Goal: Communication & Community: Answer question/provide support

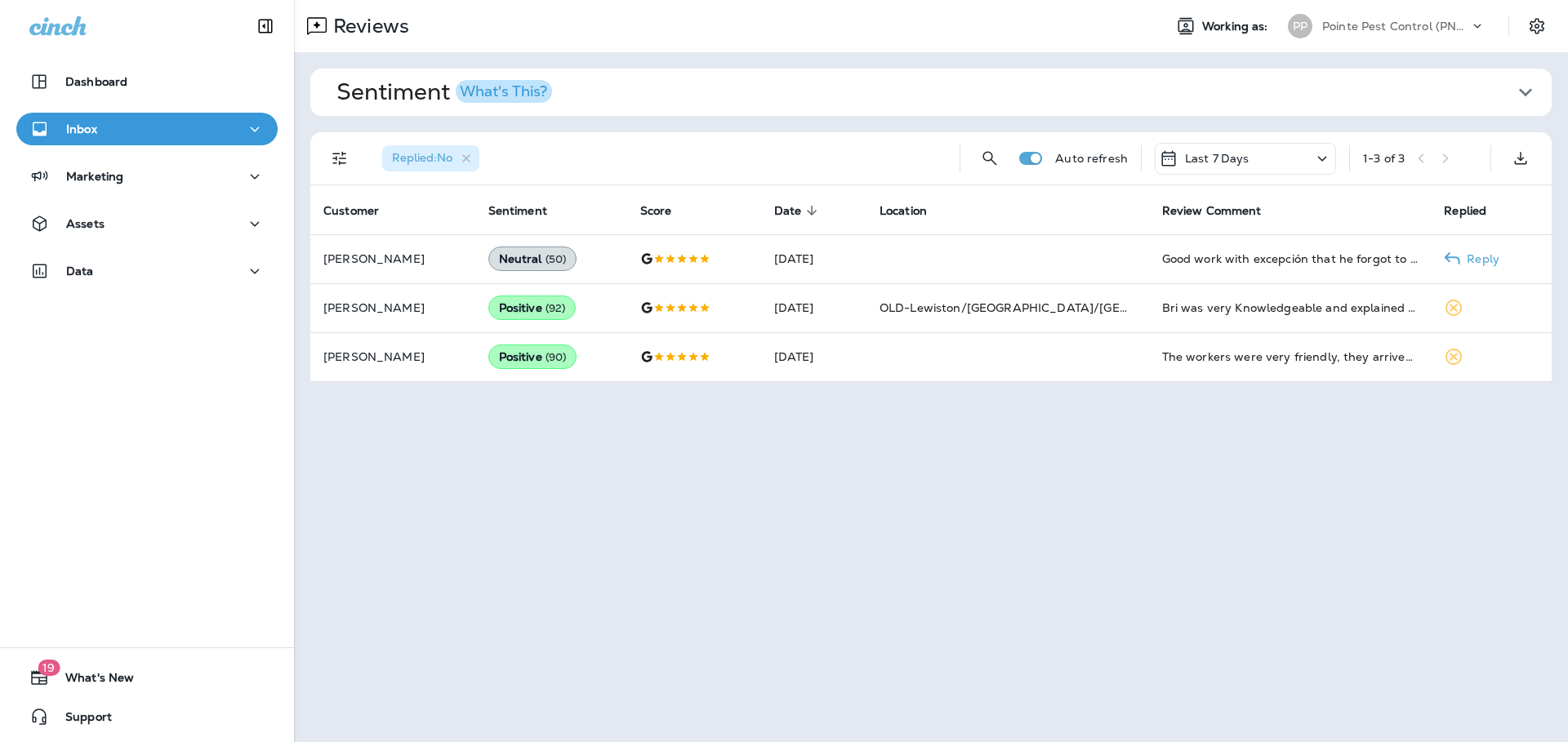
click at [1016, 254] on td at bounding box center [1008, 258] width 282 height 49
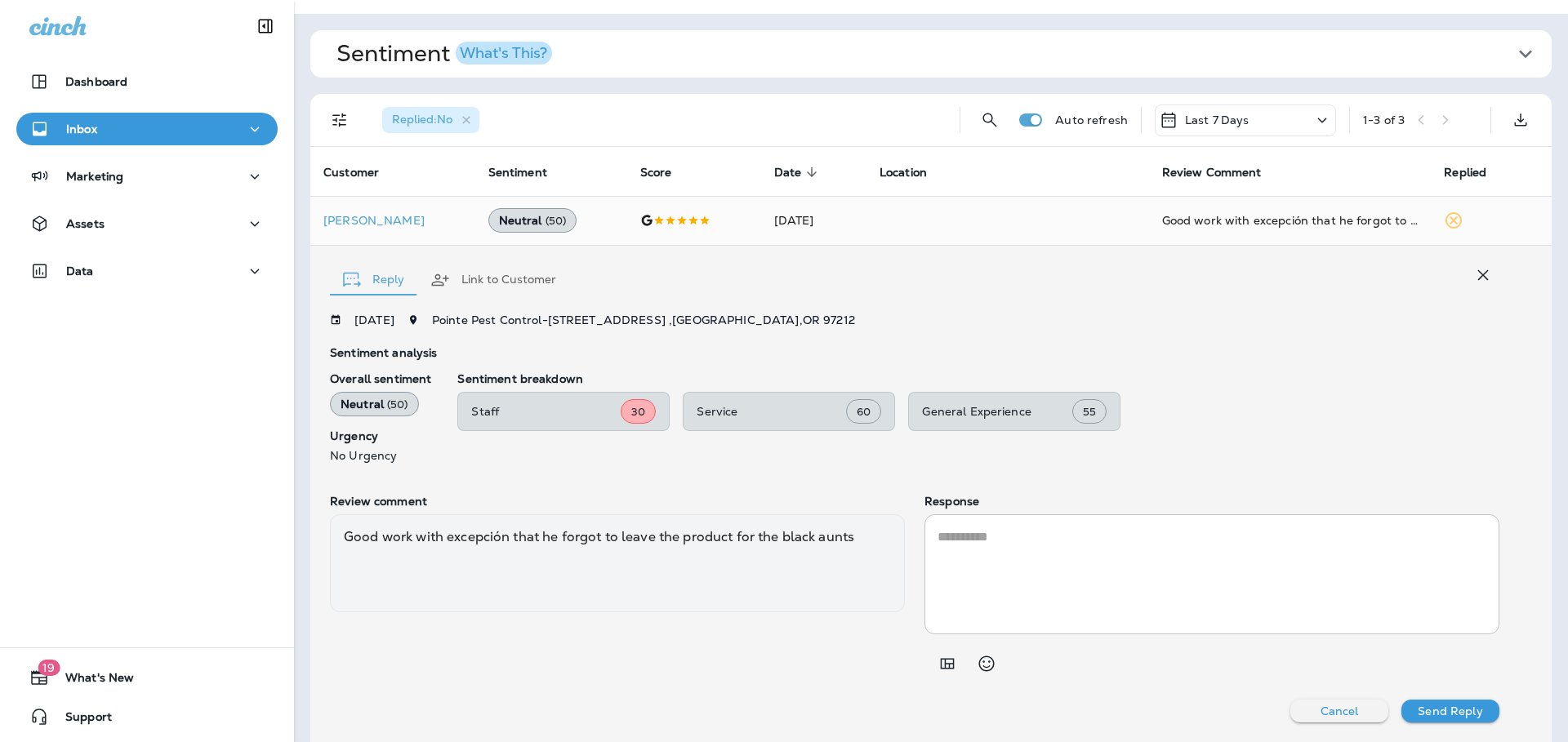
click at [1475, 281] on icon "button" at bounding box center [1483, 275] width 20 height 20
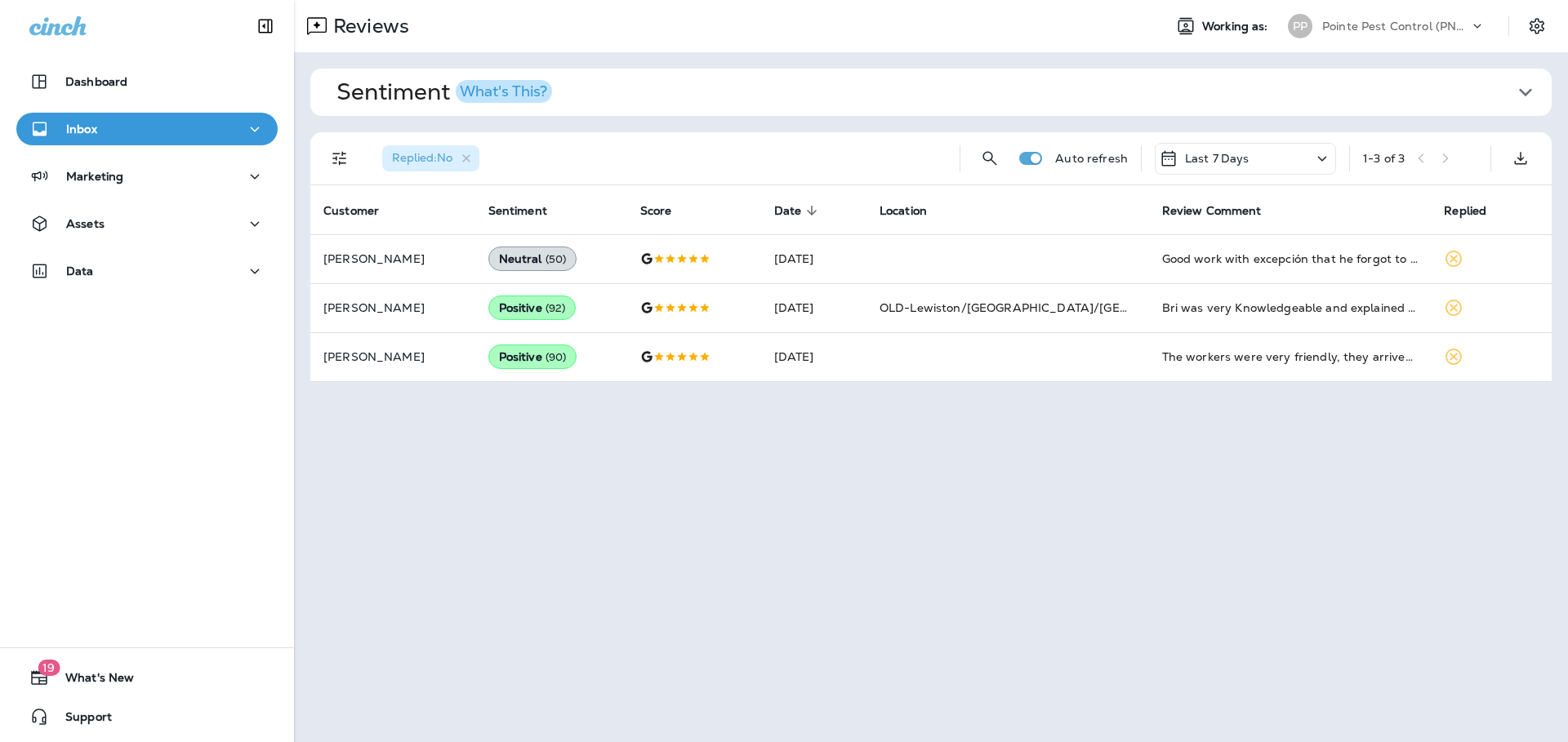
scroll to position [0, 0]
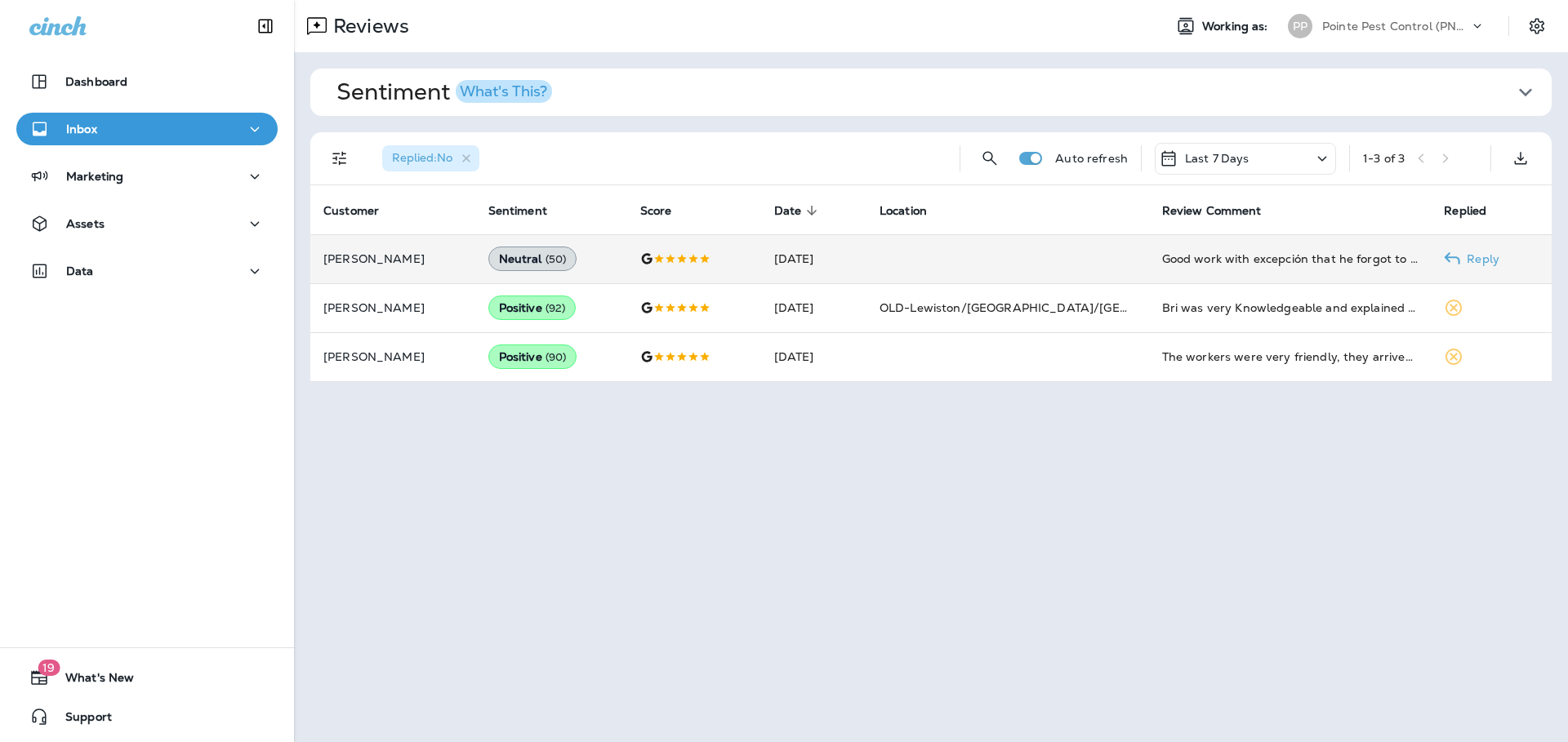
click at [830, 260] on td "[DATE]" at bounding box center [814, 258] width 105 height 49
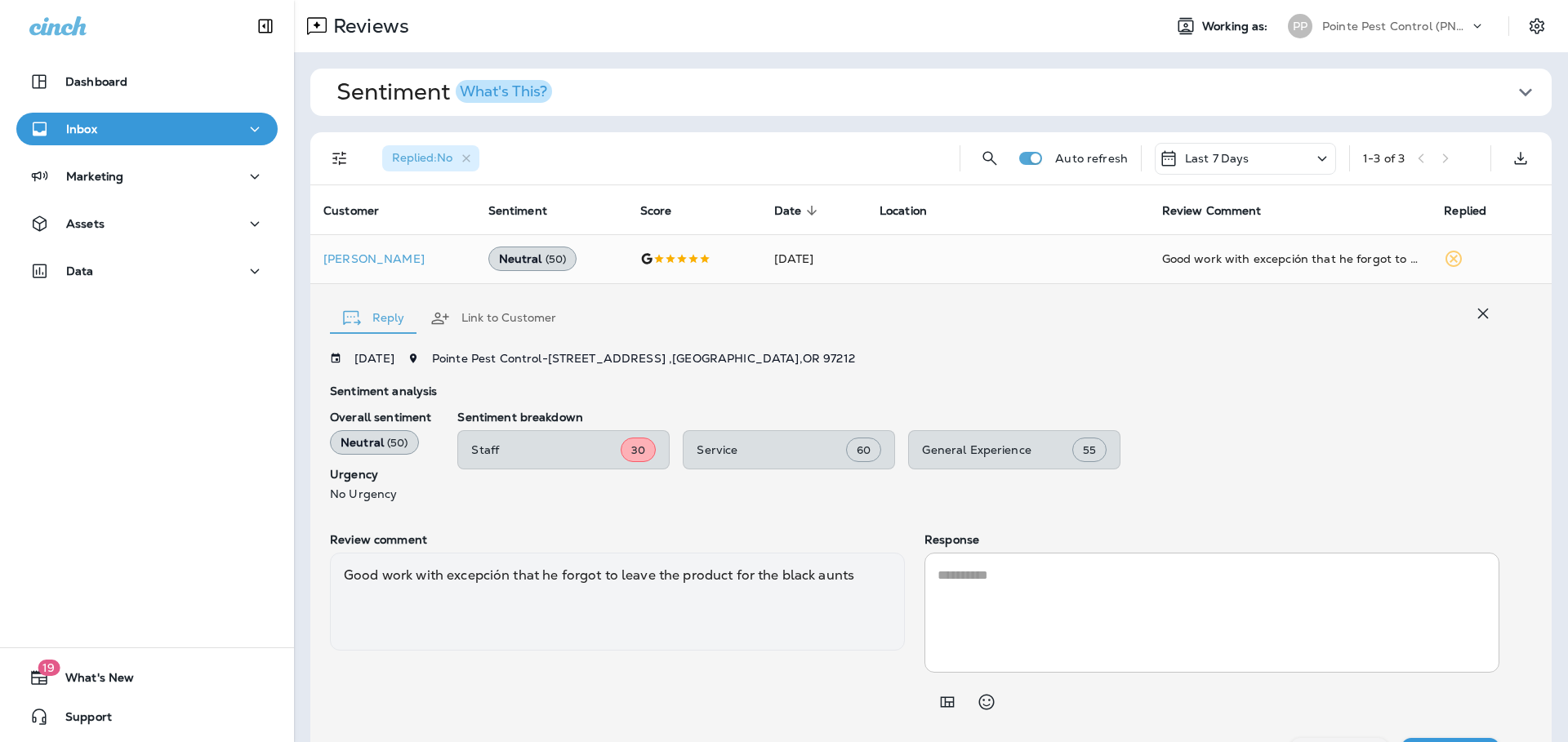
scroll to position [38, 0]
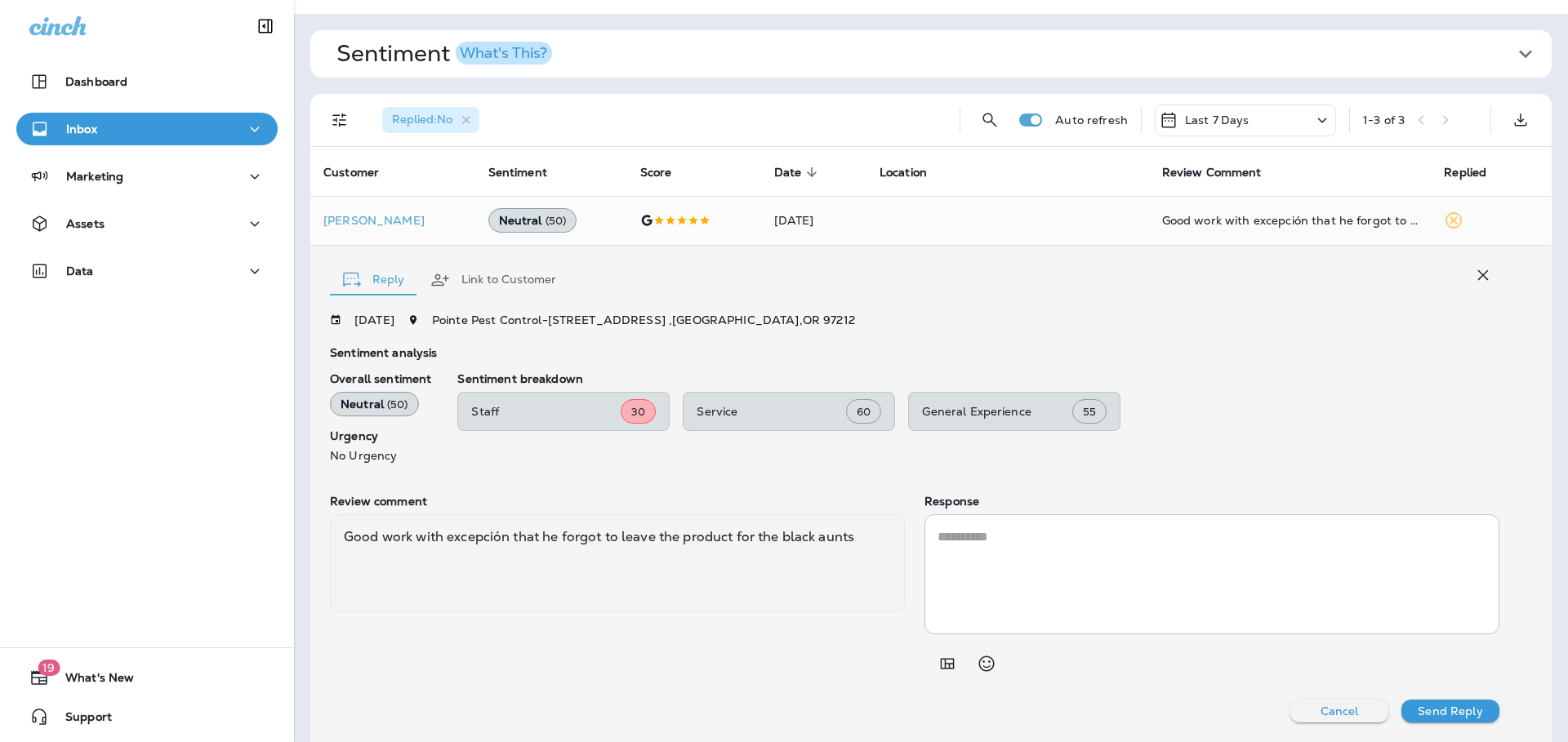
click at [1140, 540] on textarea at bounding box center [1212, 574] width 549 height 94
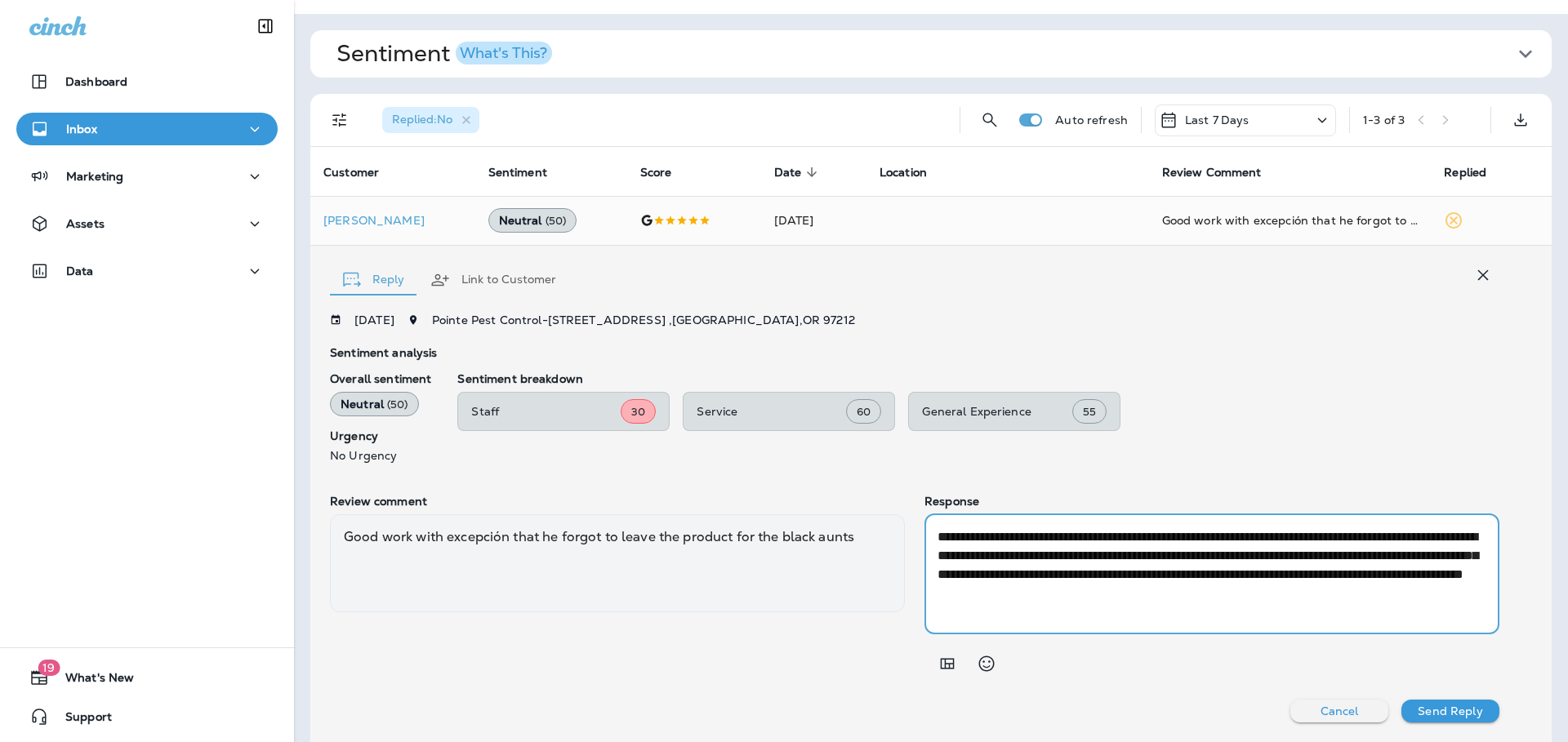
click at [1243, 590] on textarea "**********" at bounding box center [1209, 574] width 543 height 94
drag, startPoint x: 1327, startPoint y: 538, endPoint x: 1240, endPoint y: 537, distance: 87.0
click at [1240, 537] on textarea "**********" at bounding box center [1209, 574] width 543 height 94
click at [1231, 601] on textarea "**********" at bounding box center [1209, 574] width 543 height 94
click at [1056, 573] on textarea "**********" at bounding box center [1209, 574] width 543 height 94
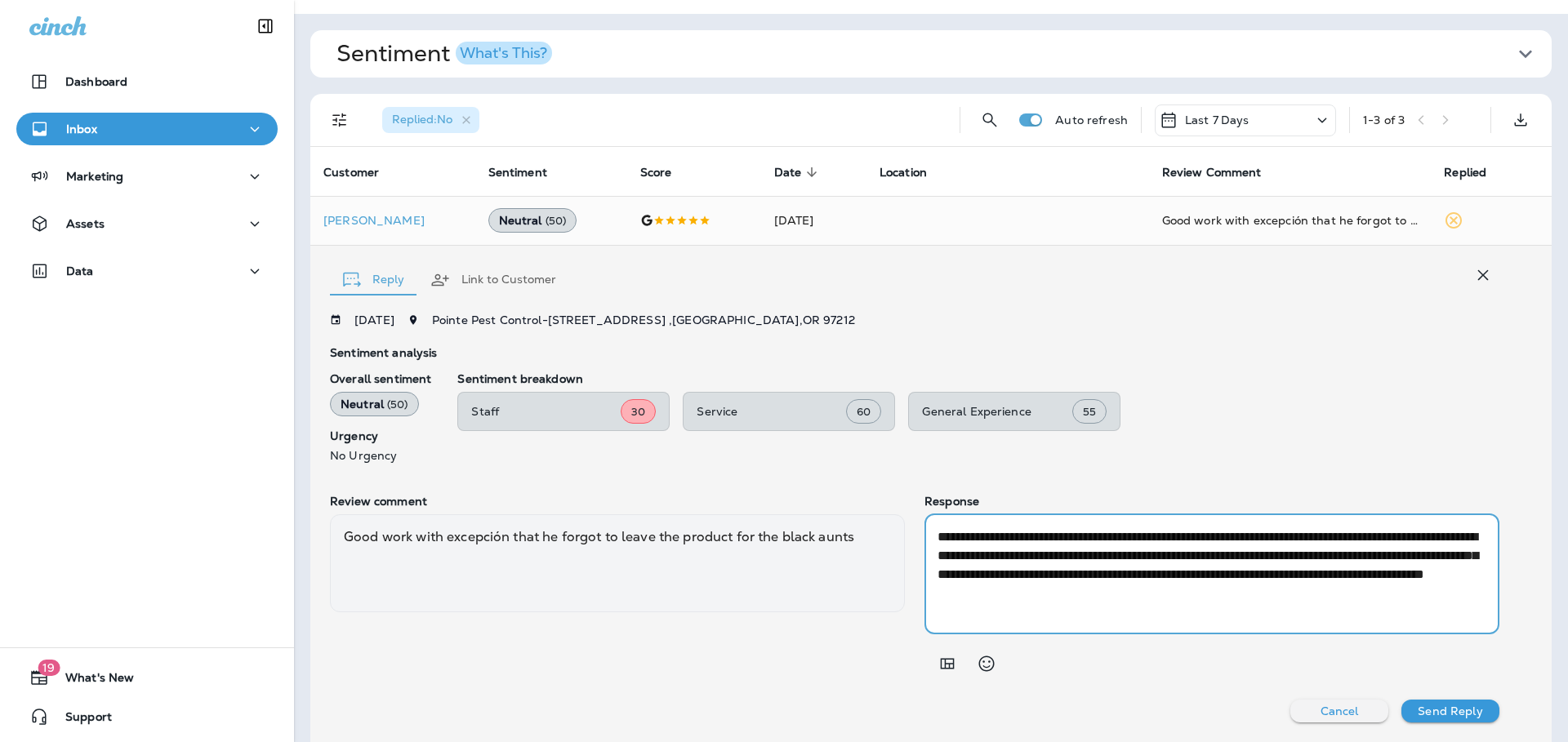
click at [1302, 598] on textarea "**********" at bounding box center [1209, 574] width 543 height 94
type textarea "**********"
click at [1465, 705] on p "Send Reply" at bounding box center [1450, 711] width 64 height 13
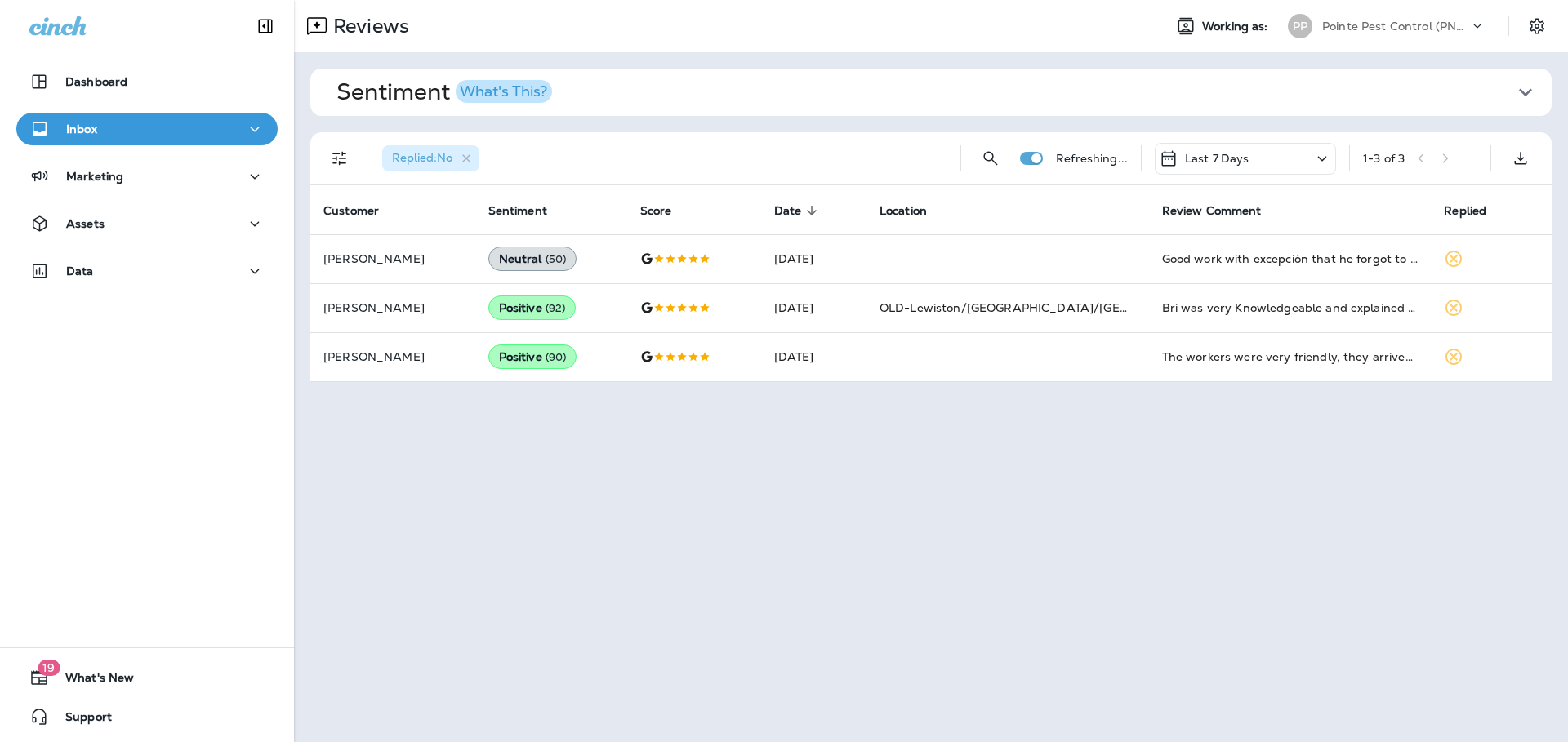
scroll to position [0, 0]
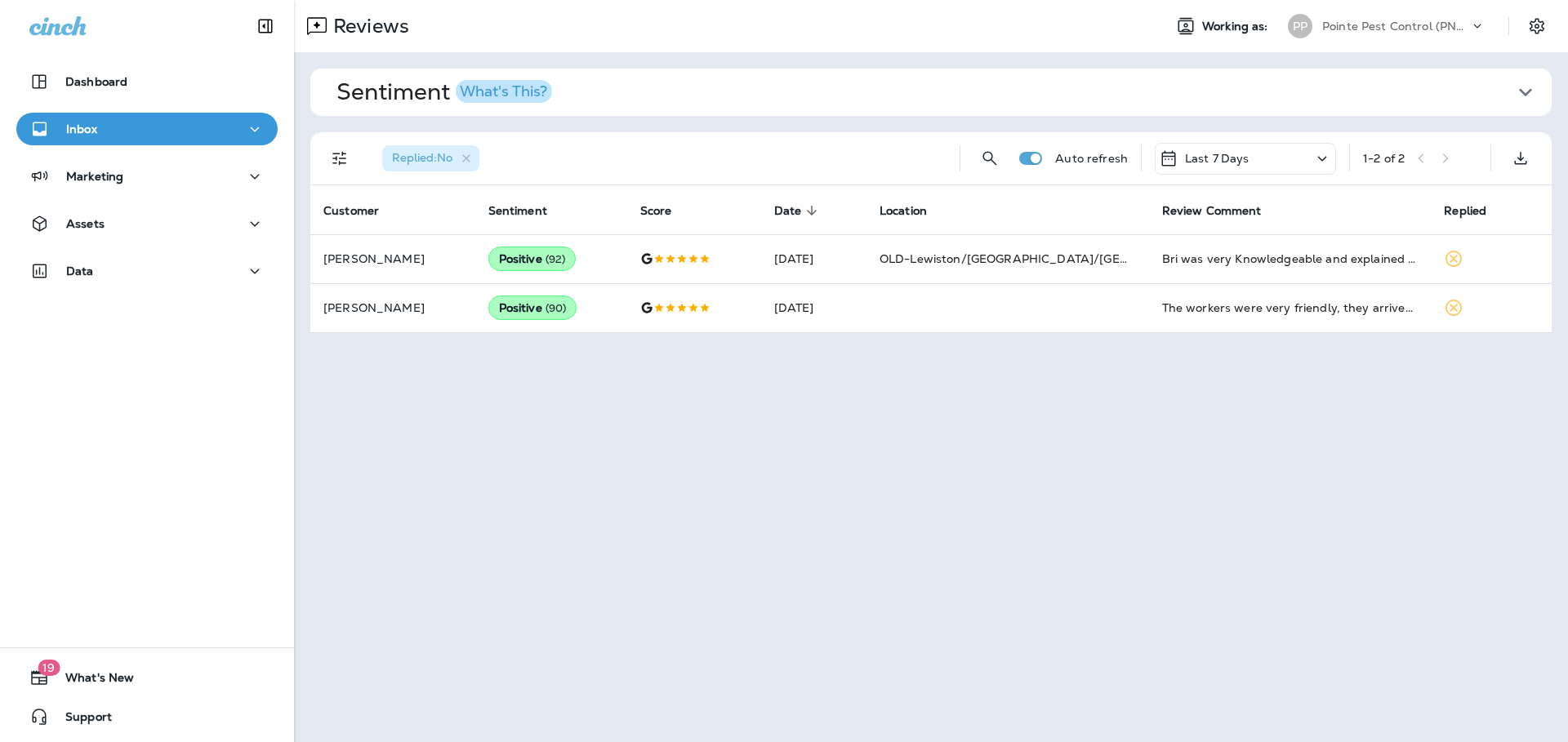
click at [1438, 25] on p "Pointe Pest Control (PNW)" at bounding box center [1396, 26] width 147 height 13
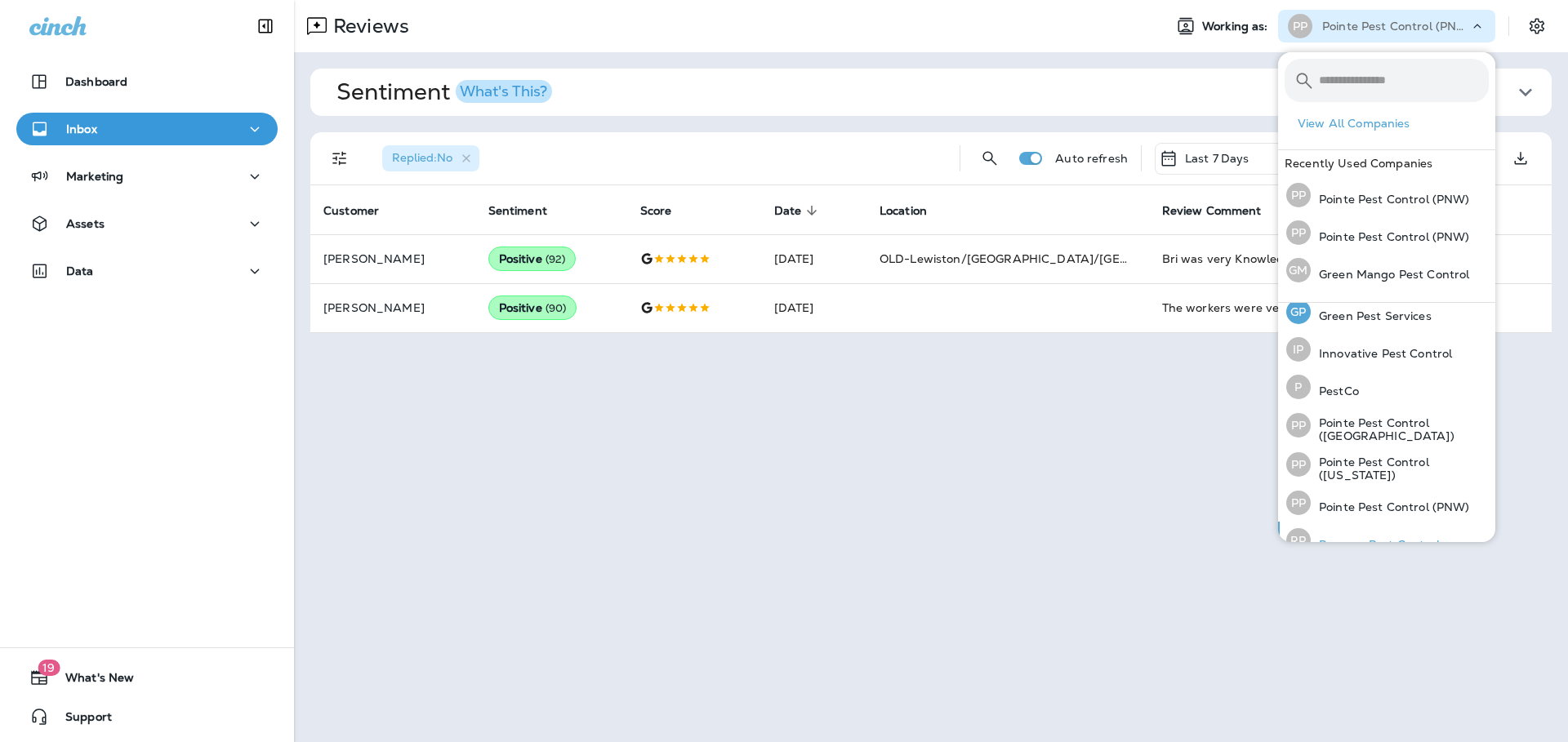
scroll to position [72, 0]
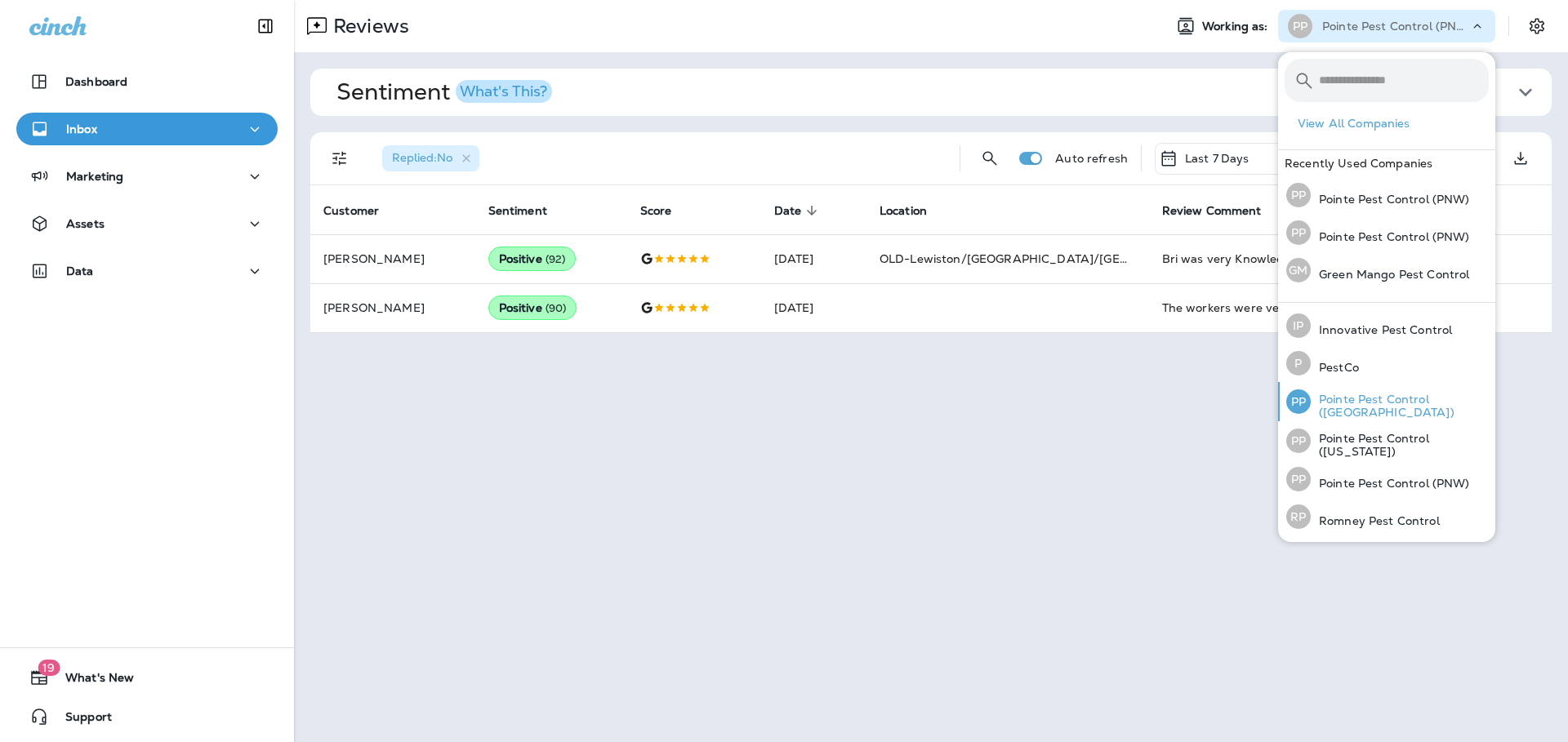
click at [1377, 404] on p "Pointe Pest Control ([GEOGRAPHIC_DATA])" at bounding box center [1400, 406] width 178 height 26
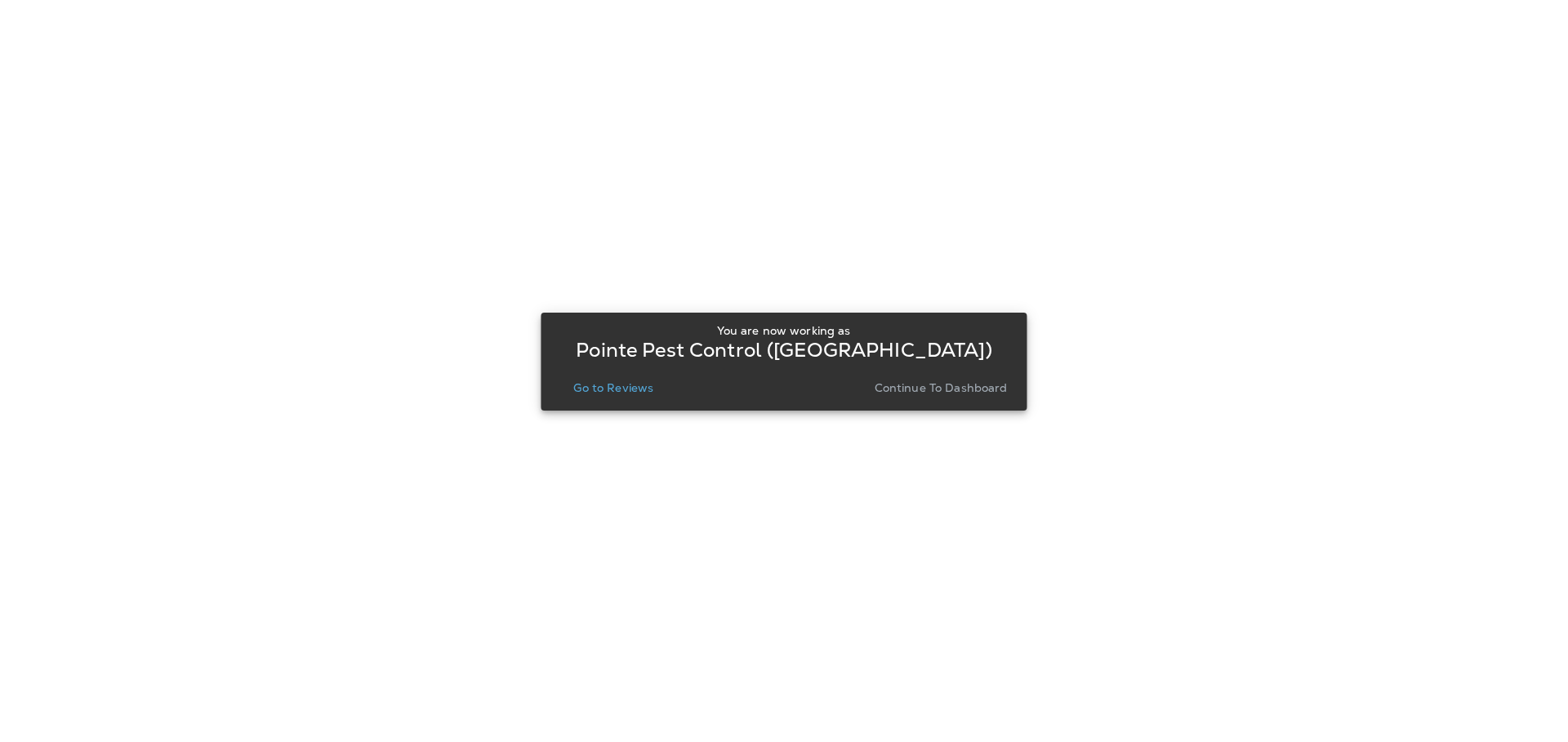
click at [620, 377] on button "Go to Reviews" at bounding box center [613, 387] width 93 height 23
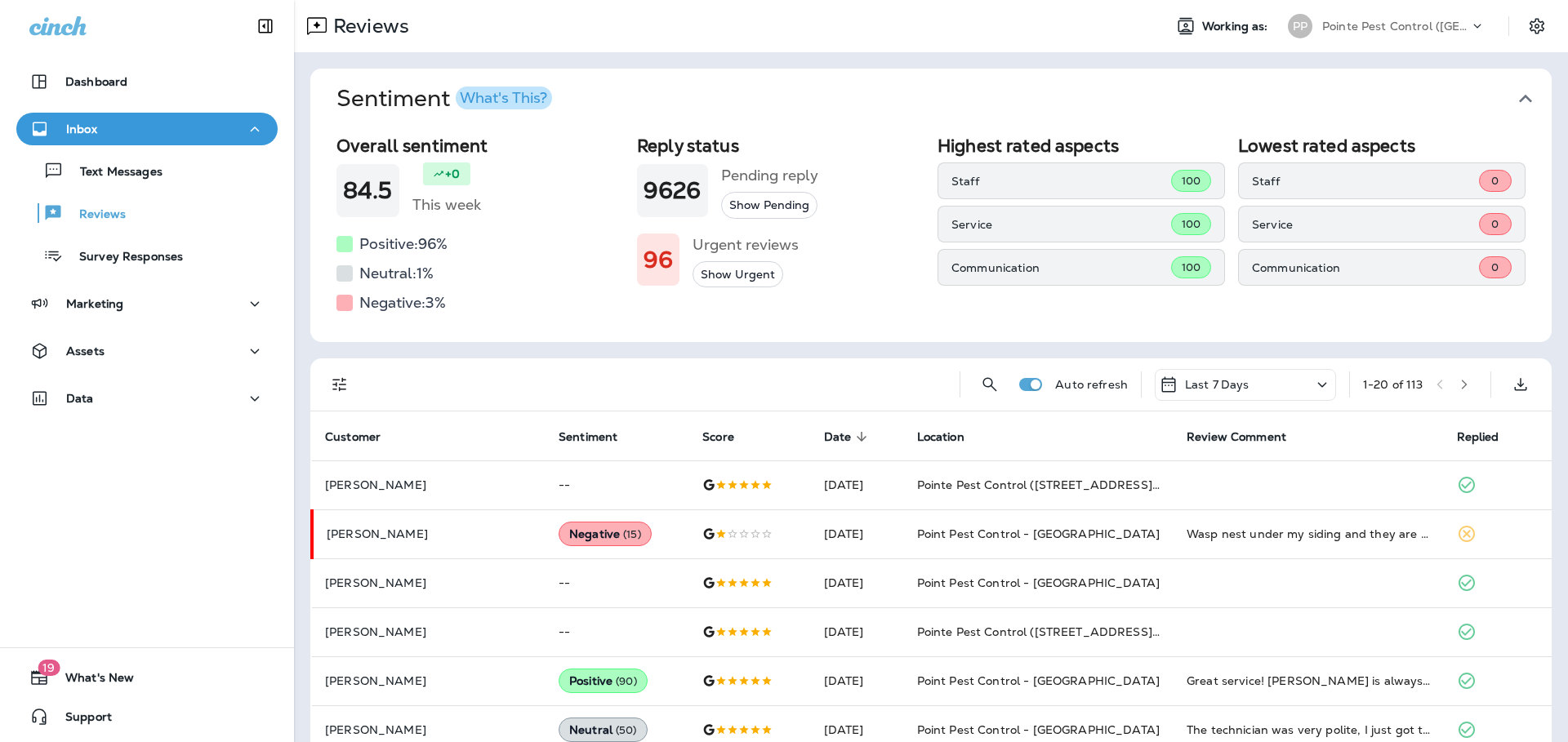
click at [1524, 92] on icon "button" at bounding box center [1526, 98] width 26 height 26
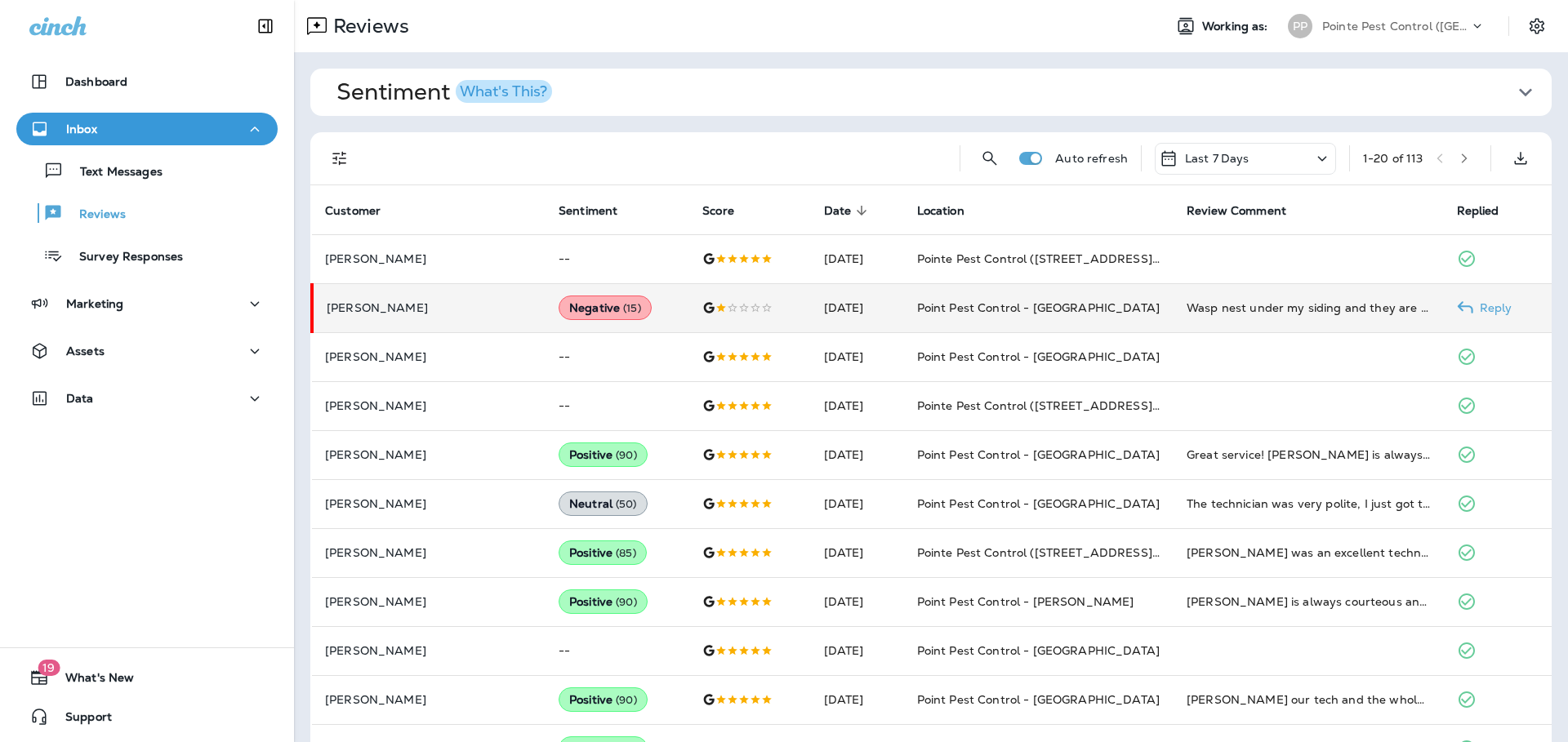
click at [437, 301] on p "[PERSON_NAME]" at bounding box center [430, 307] width 206 height 13
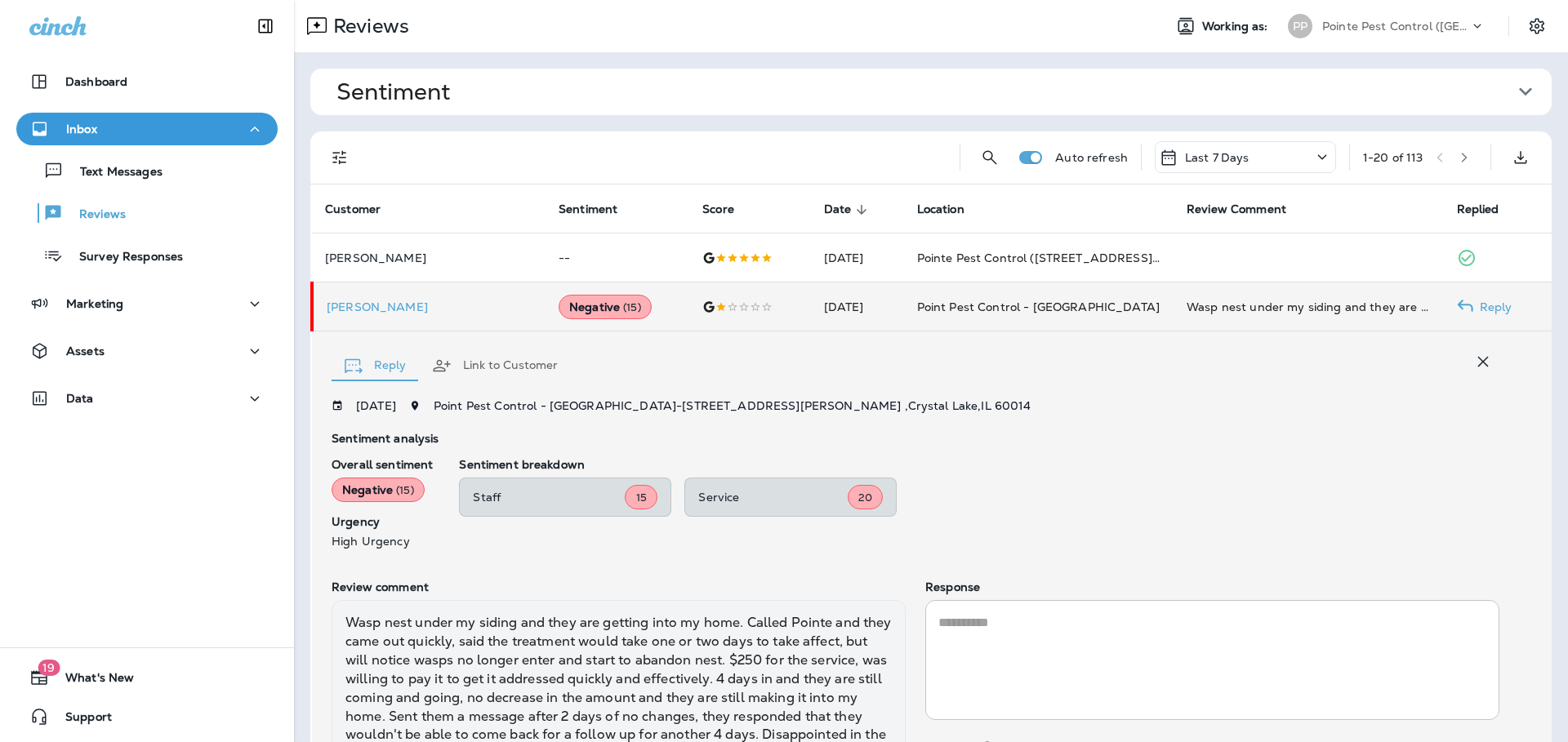
scroll to position [116, 0]
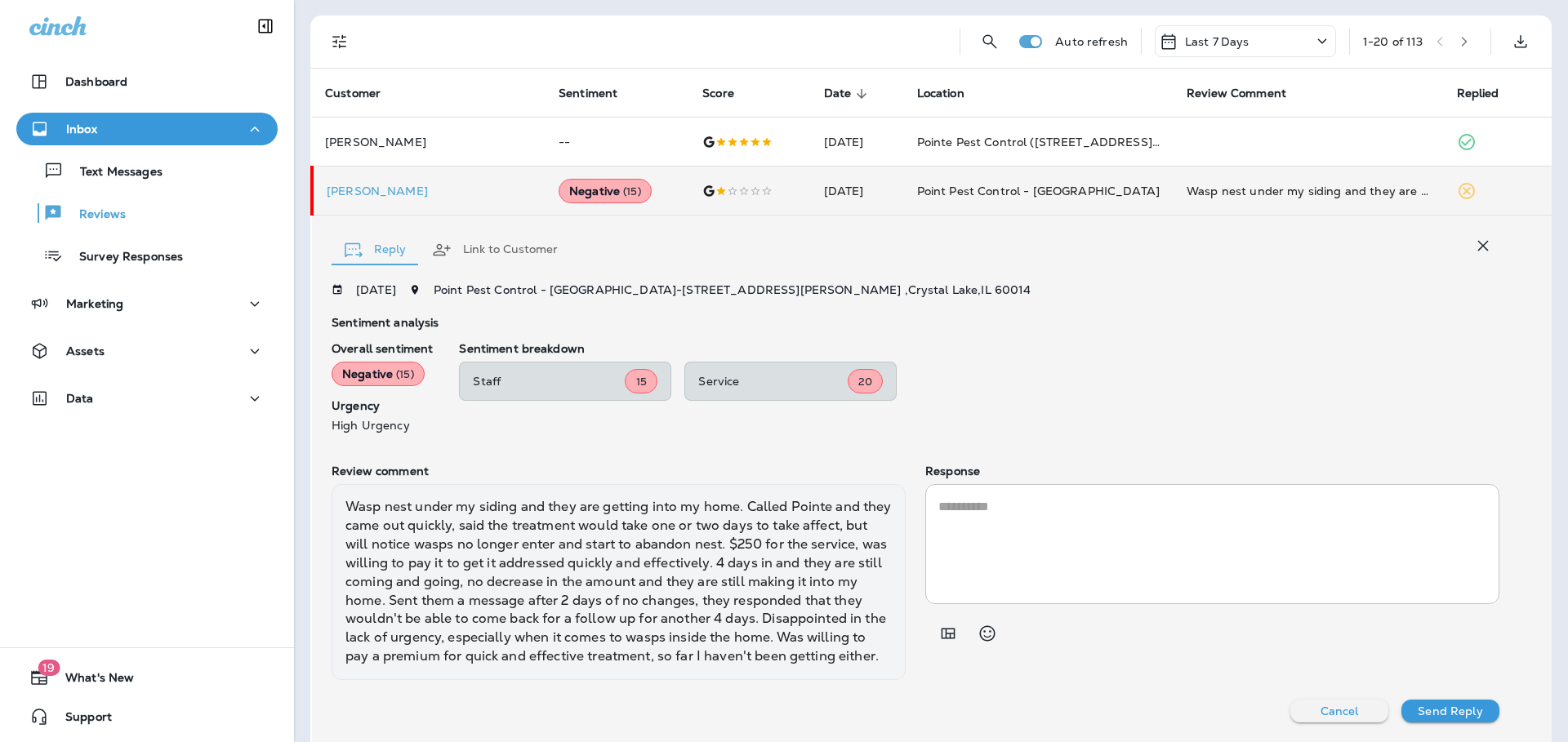
click at [529, 241] on button "Link to Customer" at bounding box center [495, 249] width 152 height 59
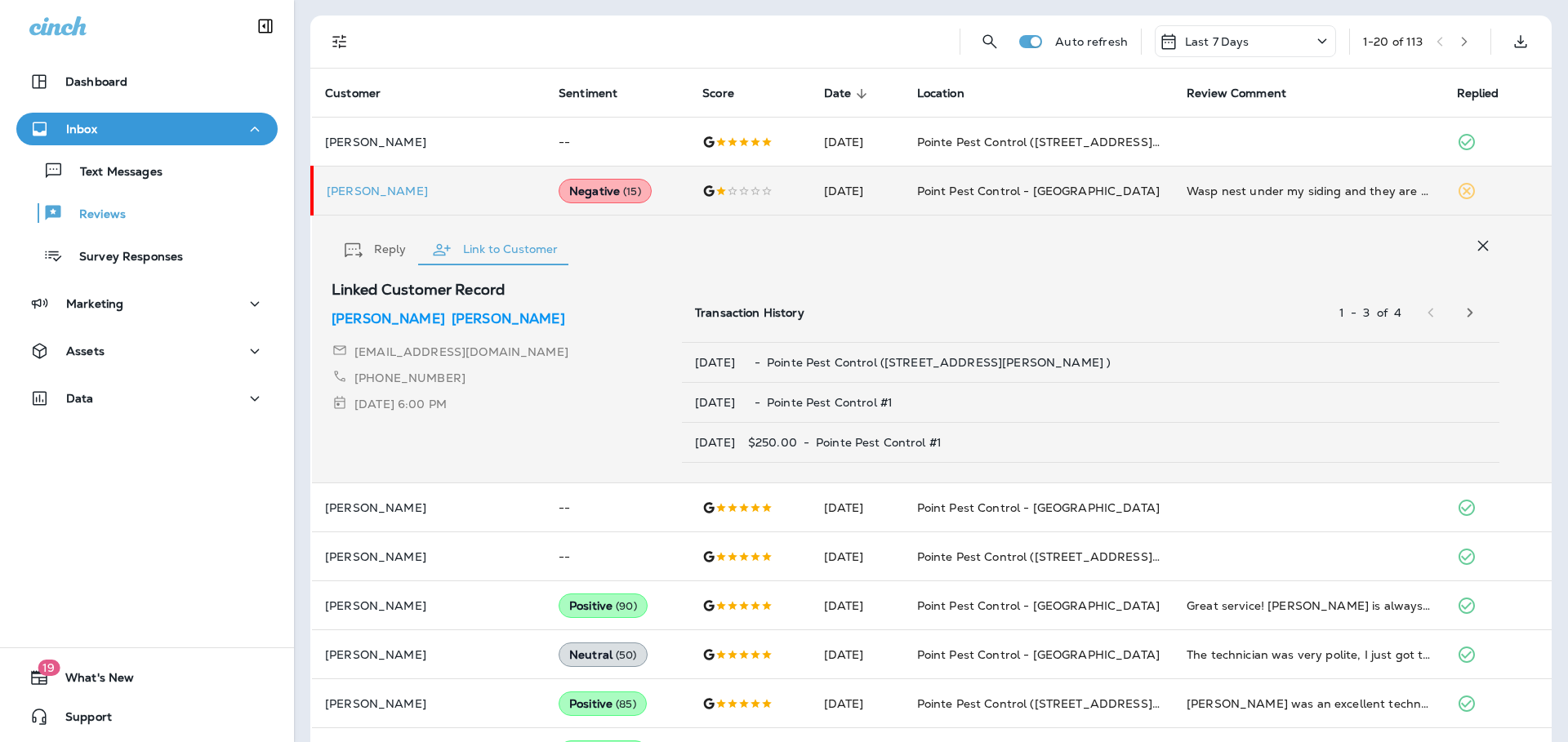
click at [451, 317] on p "[PERSON_NAME]" at bounding box center [508, 319] width 113 height 20
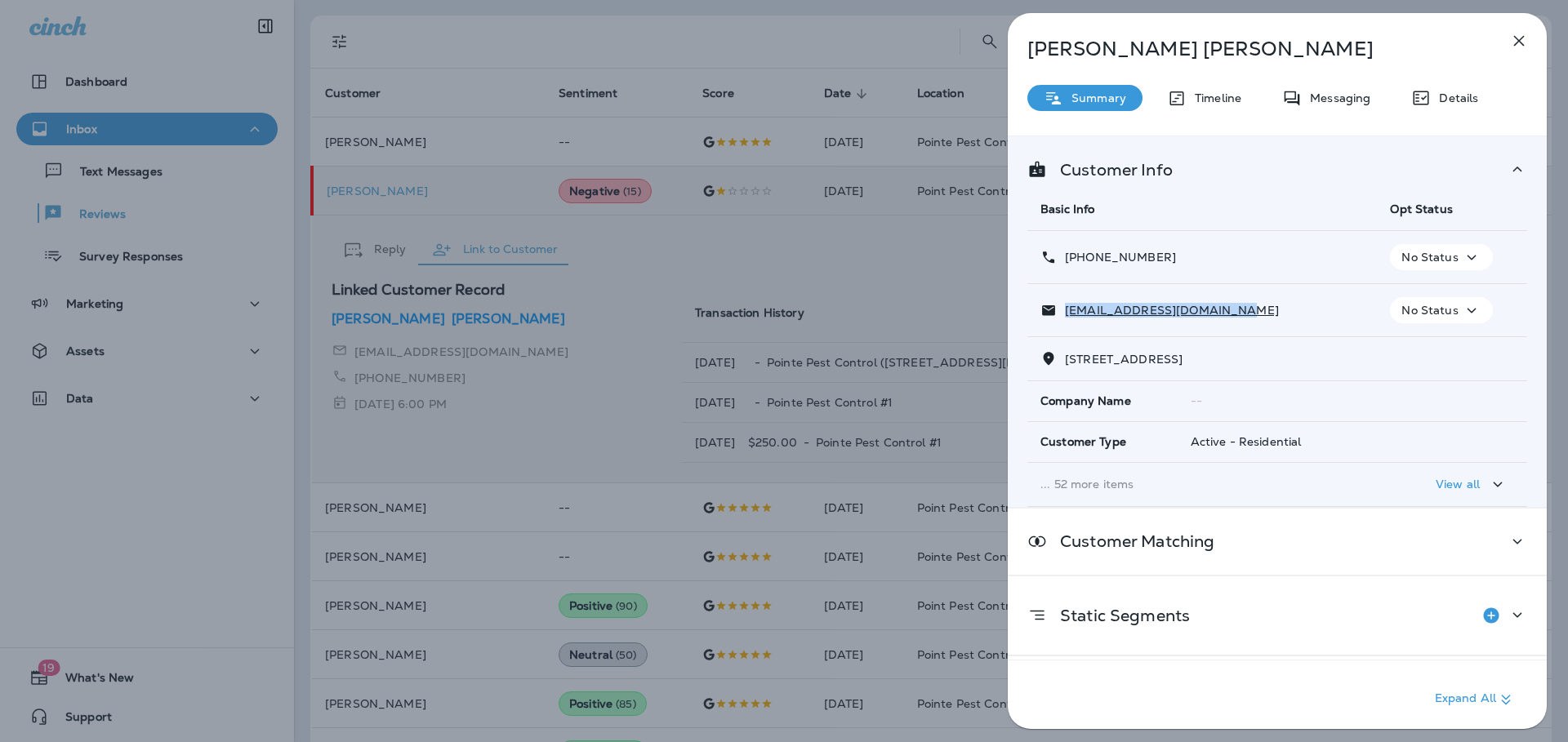
drag, startPoint x: 1234, startPoint y: 320, endPoint x: 1065, endPoint y: 314, distance: 169.1
click at [1065, 314] on div "[EMAIL_ADDRESS][DOMAIN_NAME]" at bounding box center [1202, 310] width 323 height 17
copy p "[EMAIL_ADDRESS][DOMAIN_NAME]"
drag, startPoint x: 1182, startPoint y: 258, endPoint x: 1080, endPoint y: 261, distance: 102.0
click at [1080, 261] on div "[PHONE_NUMBER]" at bounding box center [1202, 257] width 323 height 17
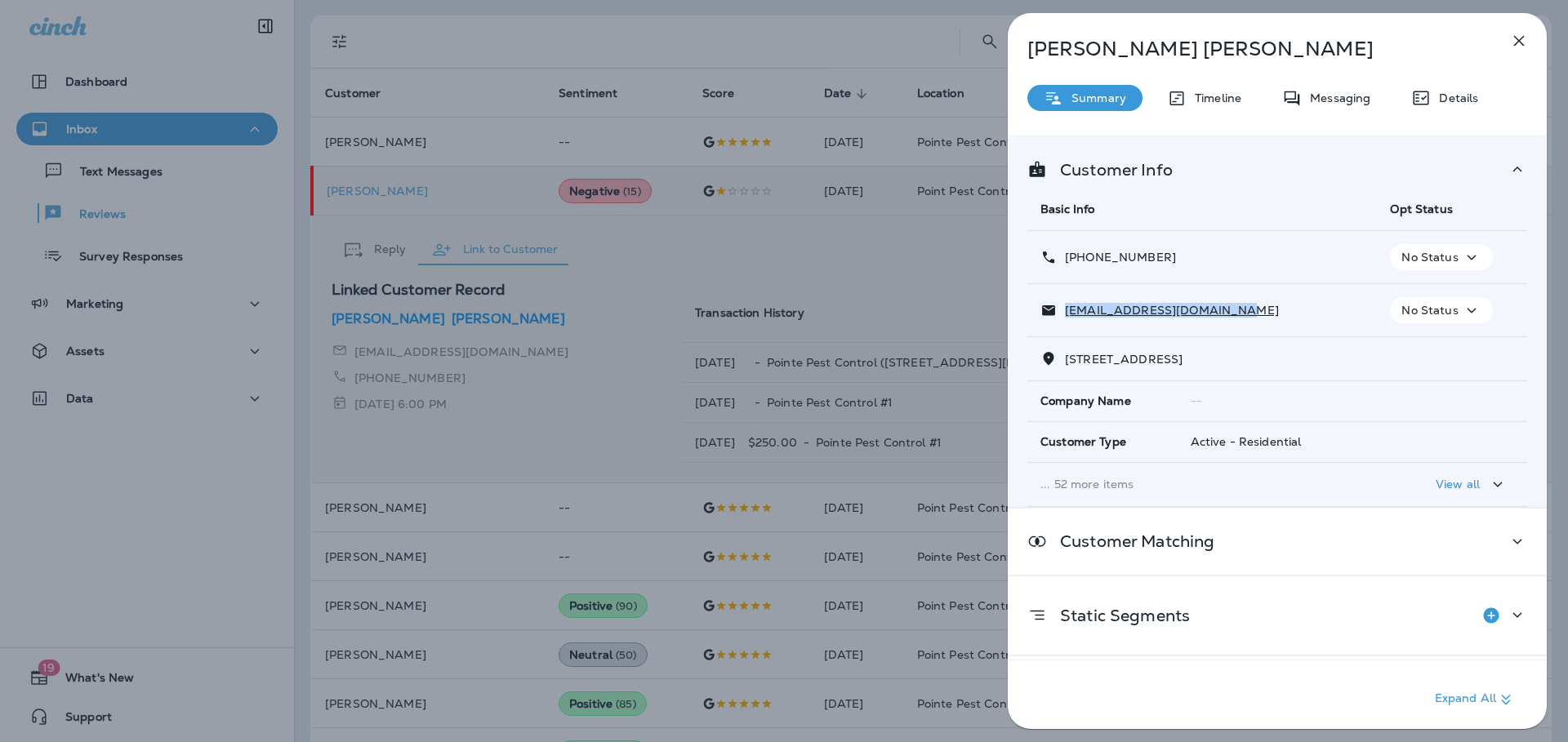
copy p "[PHONE_NUMBER]"
click at [1238, 53] on p "[PERSON_NAME]" at bounding box center [1250, 48] width 446 height 23
click at [931, 294] on div "[PERSON_NAME] Summary Timeline Messaging Details Customer Info Basic Info Opt S…" at bounding box center [784, 371] width 1568 height 742
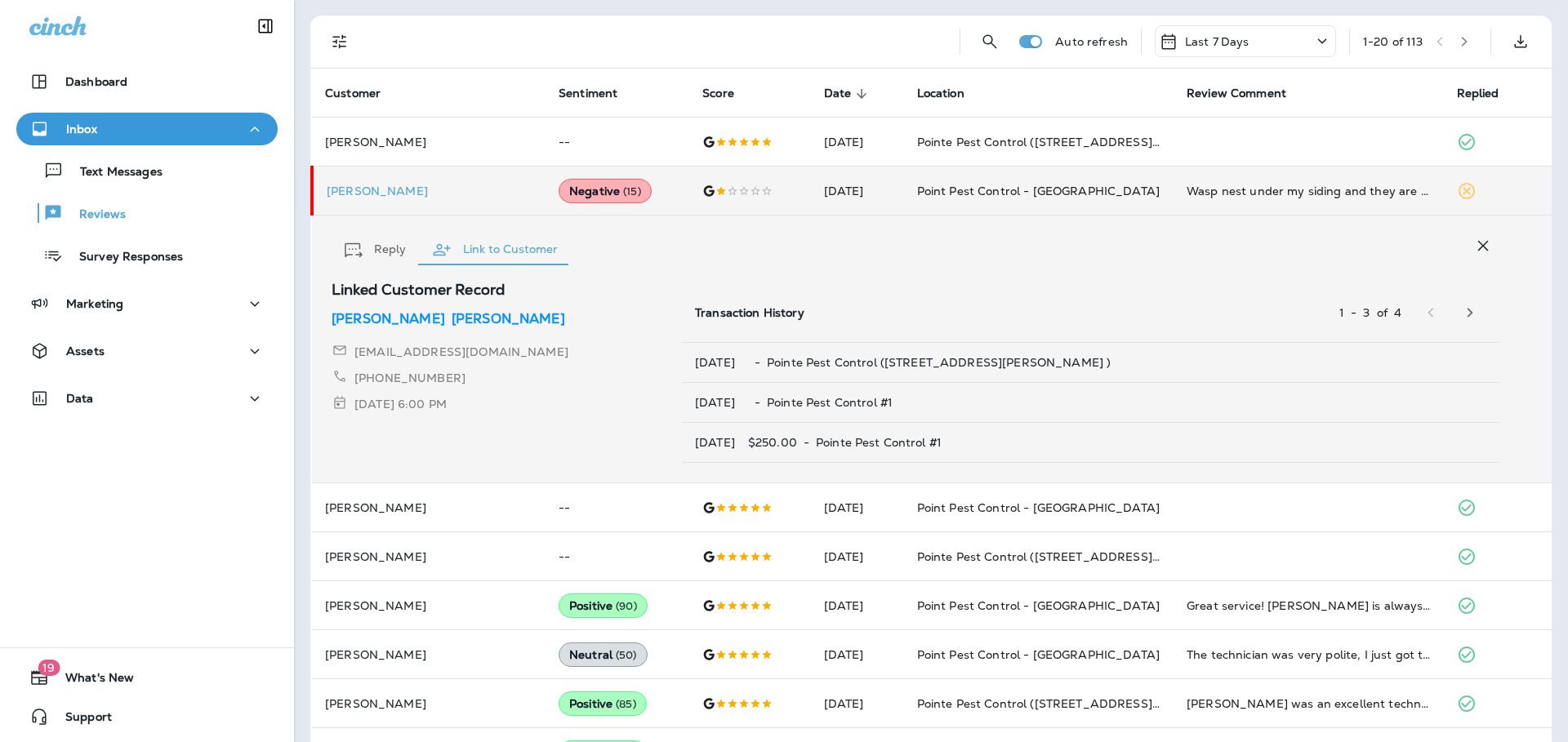
click at [1473, 236] on icon "button" at bounding box center [1483, 245] width 20 height 20
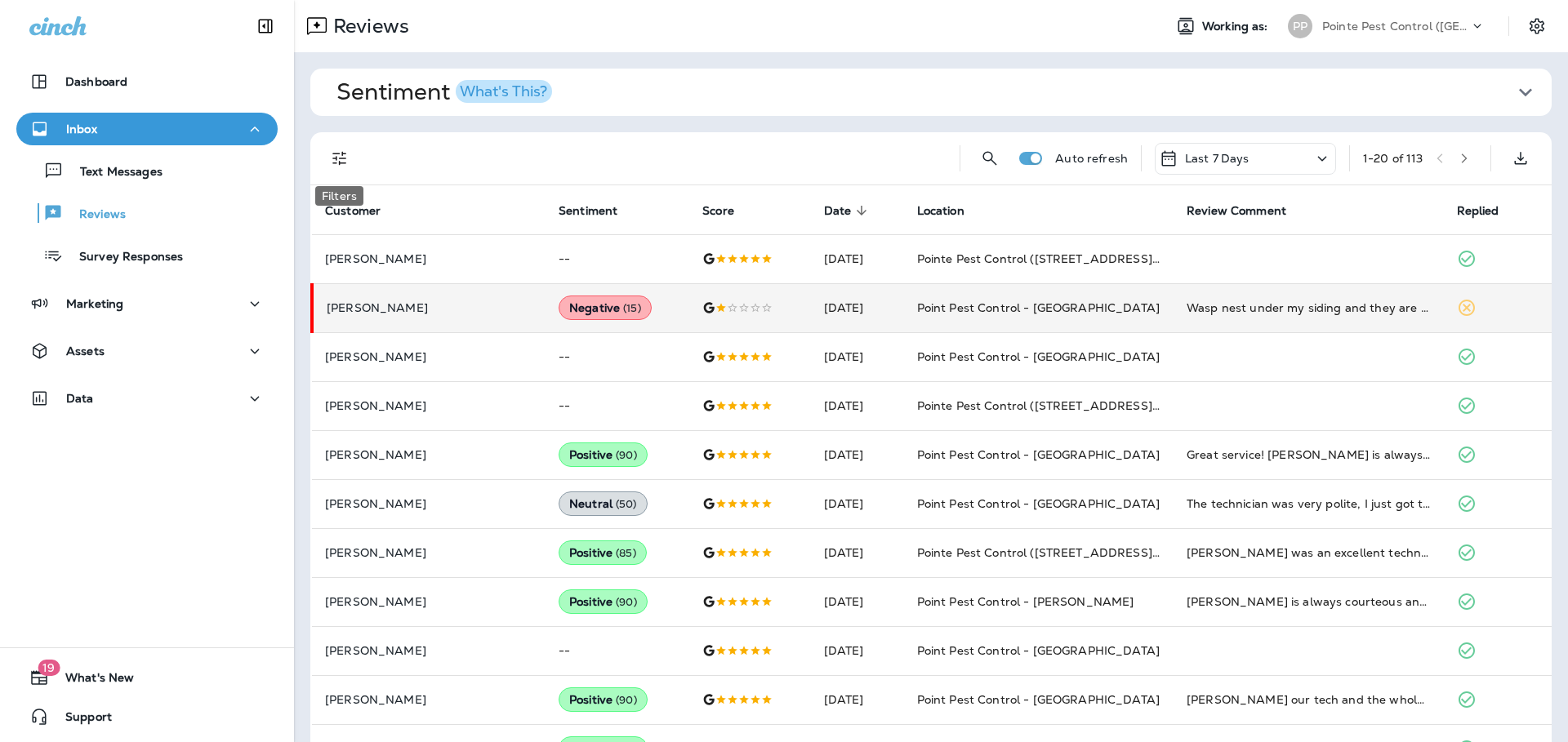
click at [345, 165] on icon "Filters" at bounding box center [339, 158] width 20 height 20
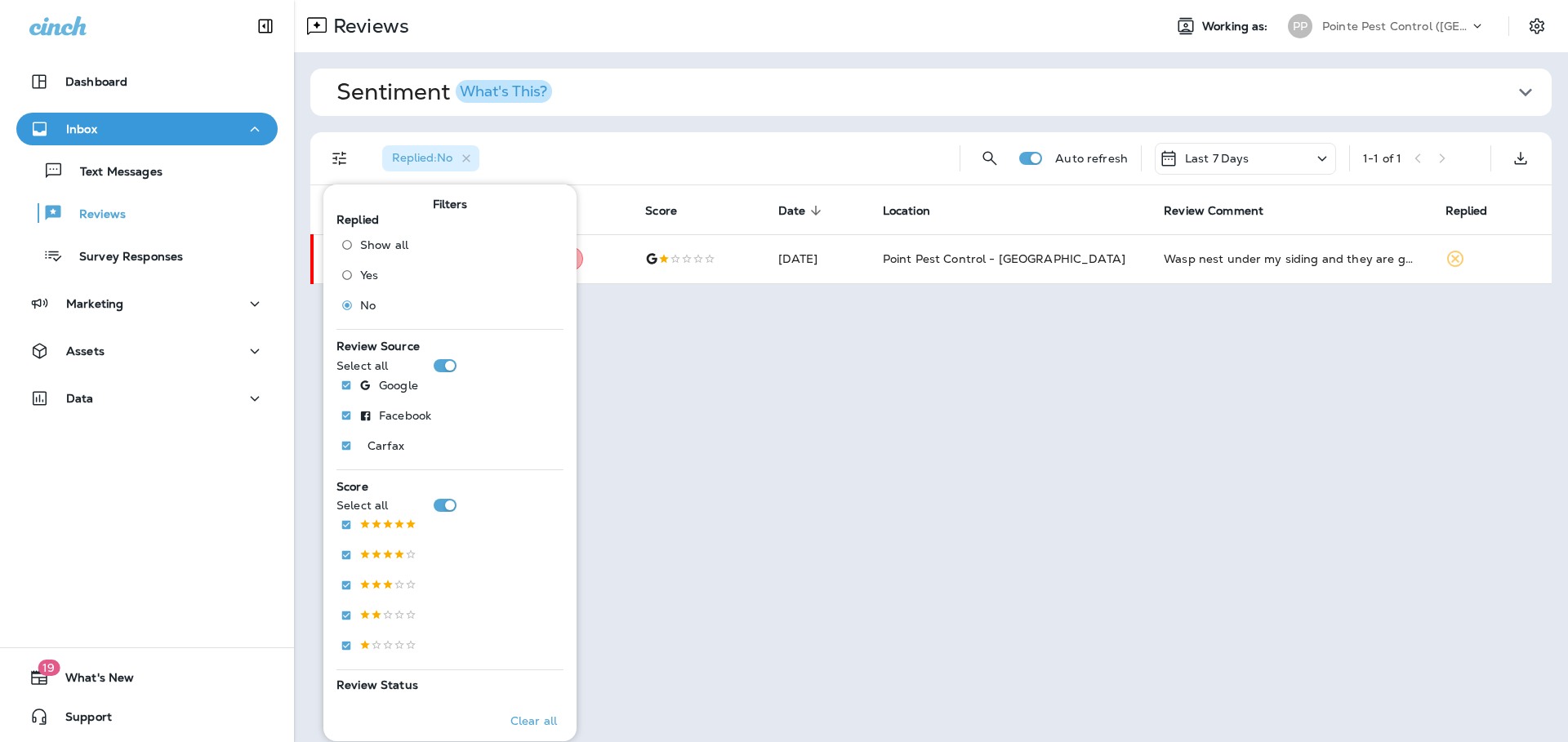
click at [673, 167] on div "Replied : No" at bounding box center [658, 158] width 578 height 52
